Goal: Navigation & Orientation: Go to known website

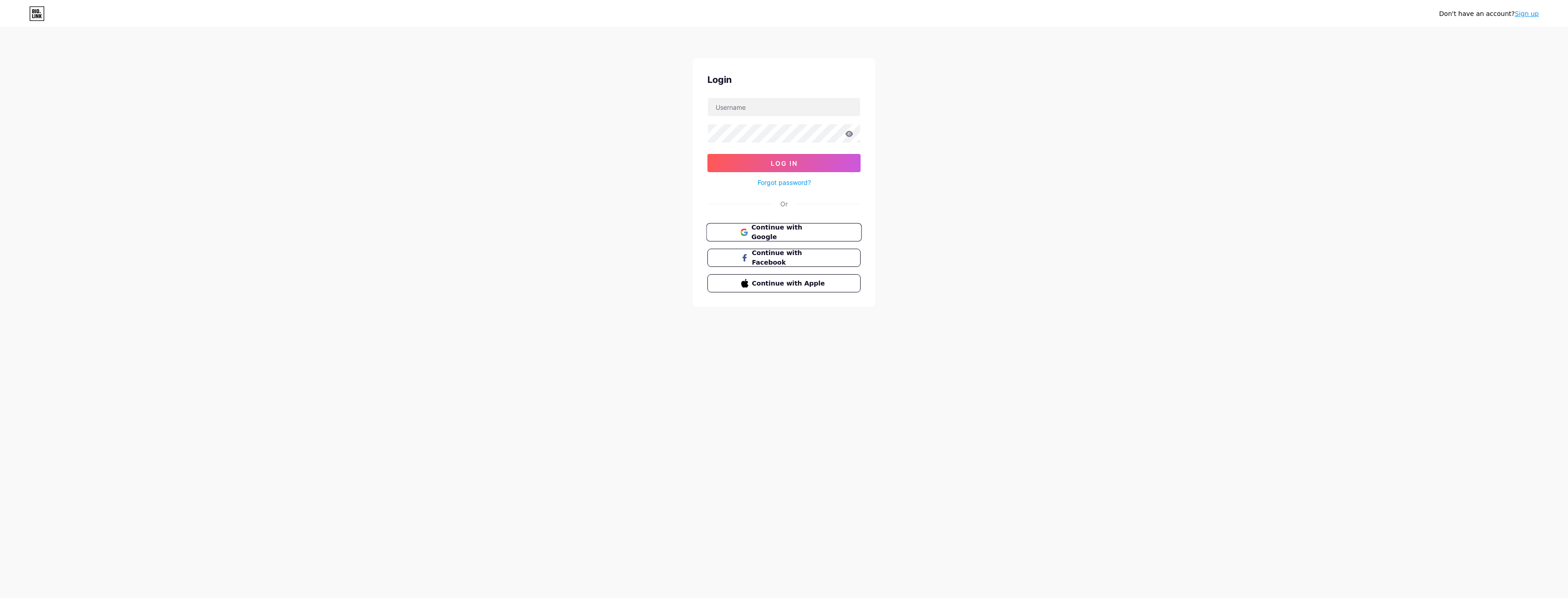
click at [796, 229] on span "Continue with Google" at bounding box center [789, 232] width 76 height 19
